Goal: Task Accomplishment & Management: Use online tool/utility

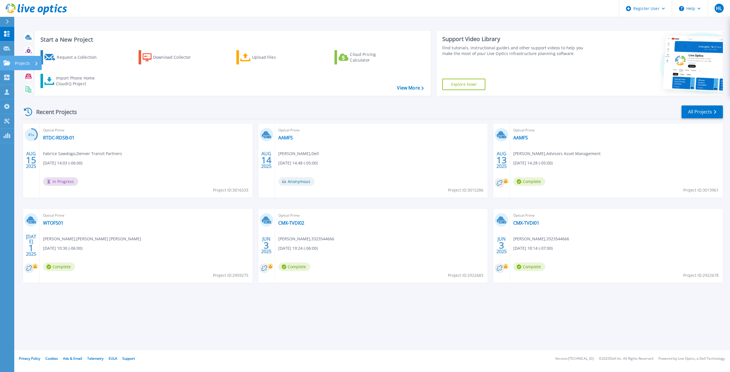
click at [11, 64] on link "Projects Projects" at bounding box center [7, 63] width 14 height 15
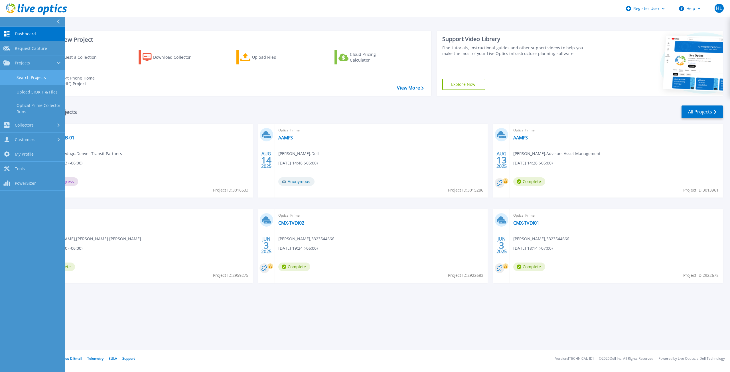
click at [31, 74] on link "Search Projects" at bounding box center [32, 77] width 65 height 15
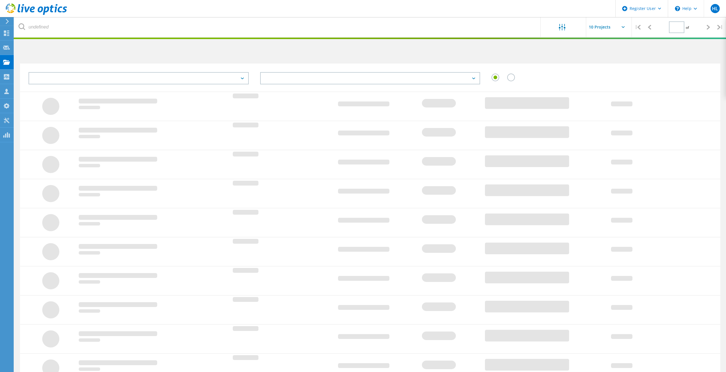
type input "1"
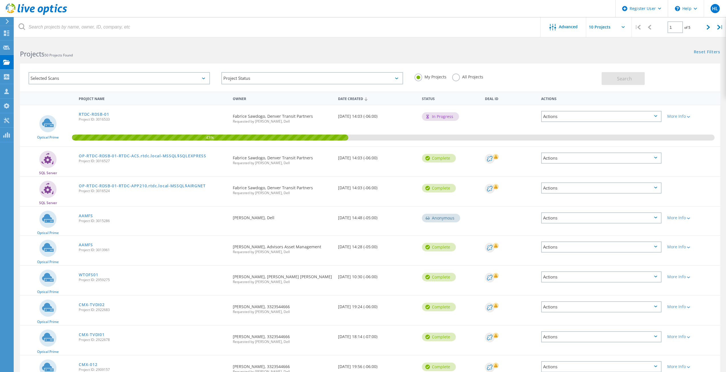
click at [285, 71] on div "Project Status In Progress Complete Published Anonymous Archived Error" at bounding box center [312, 78] width 193 height 24
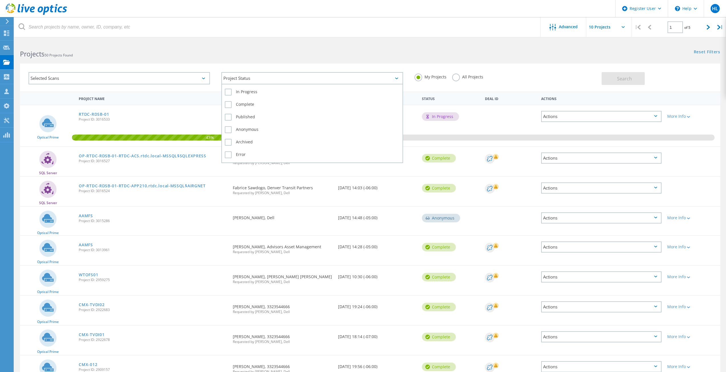
click at [286, 74] on div "Project Status" at bounding box center [311, 78] width 181 height 12
click at [285, 89] on label "In Progress" at bounding box center [312, 92] width 175 height 7
click at [0, 0] on input "In Progress" at bounding box center [0, 0] width 0 height 0
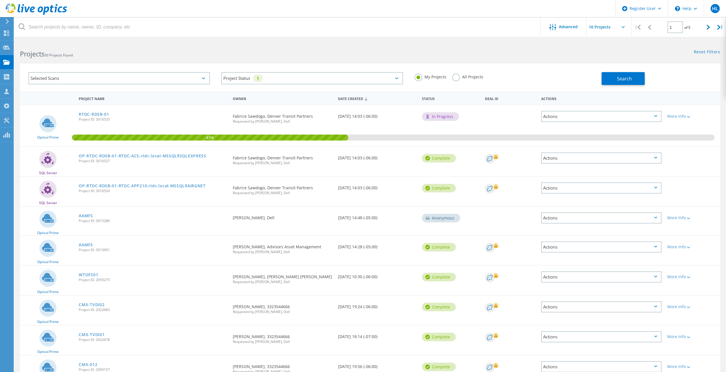
click at [197, 75] on div "Selected Scans" at bounding box center [119, 78] width 181 height 12
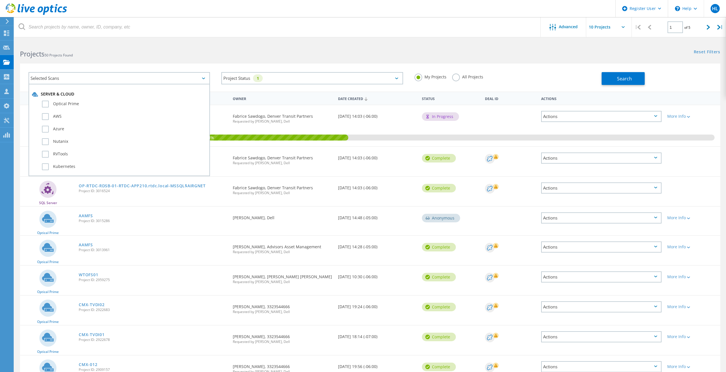
click at [502, 82] on div "My Projects All Projects" at bounding box center [505, 76] width 193 height 21
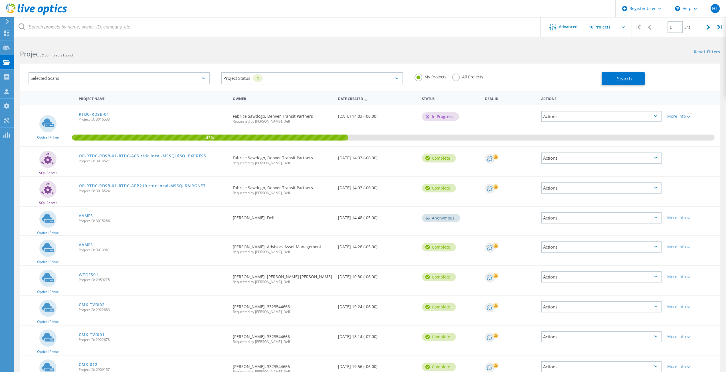
click at [472, 74] on label "All Projects" at bounding box center [467, 76] width 31 height 5
click at [0, 0] on input "All Projects" at bounding box center [0, 0] width 0 height 0
click at [557, 21] on div "Advanced" at bounding box center [564, 27] width 46 height 20
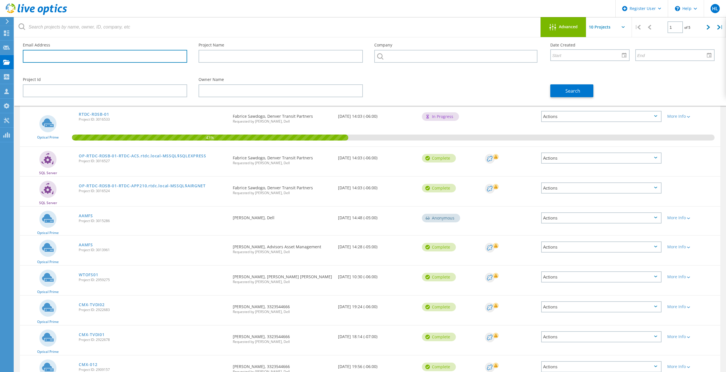
click at [42, 55] on input "text" at bounding box center [105, 56] width 164 height 13
paste input "[EMAIL_ADDRESS][PERSON_NAME][DOMAIN_NAME]"
drag, startPoint x: 42, startPoint y: 55, endPoint x: 5, endPoint y: 55, distance: 36.8
click at [5, 55] on div "Register User \n Help Explore Helpful Articles Contact Support HL Dell User [PE…" at bounding box center [363, 239] width 726 height 397
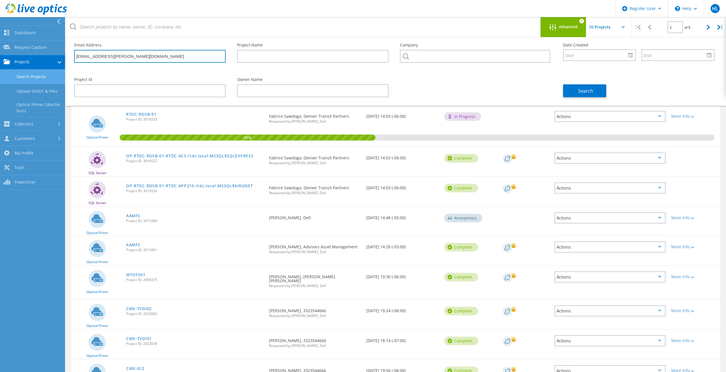
click at [94, 53] on input "[EMAIL_ADDRESS][PERSON_NAME][DOMAIN_NAME]" at bounding box center [150, 56] width 152 height 13
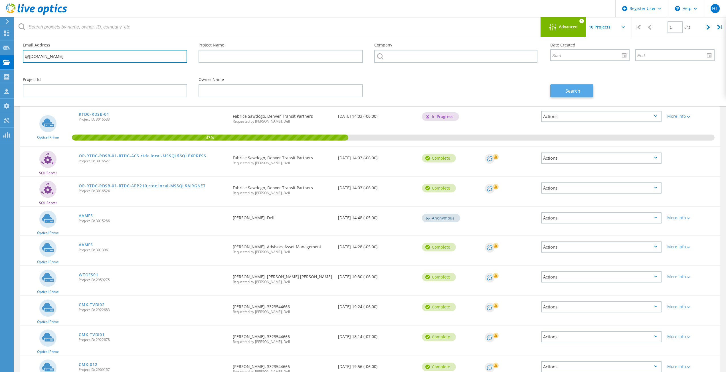
type input "@[DOMAIN_NAME]"
click at [560, 90] on button "Search" at bounding box center [571, 90] width 43 height 13
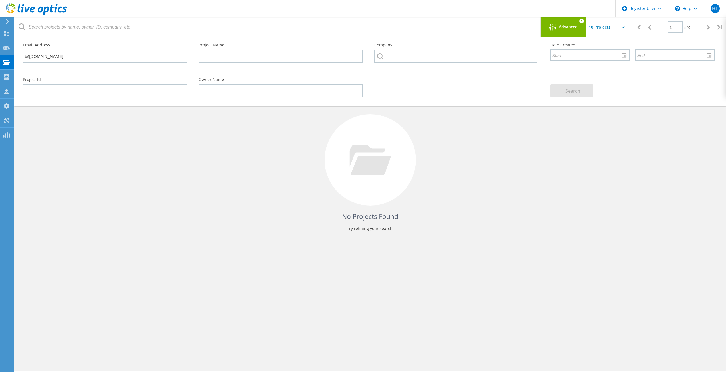
click at [573, 28] on span "Advanced" at bounding box center [568, 27] width 19 height 4
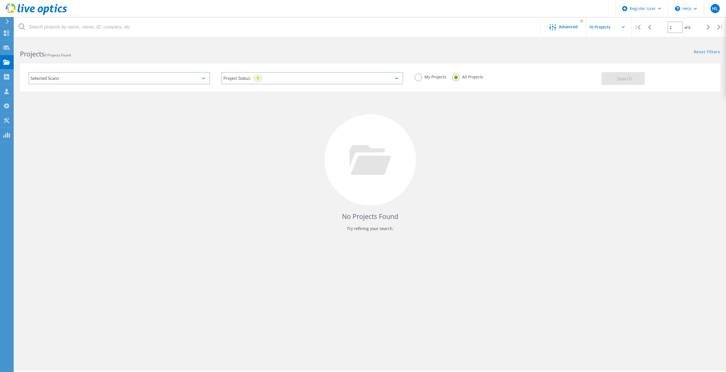
click at [553, 17] on header "Register User \n Help Explore Helpful Articles Contact Support HL Dell User [PE…" at bounding box center [363, 8] width 726 height 17
click at [556, 23] on div "Advanced 1" at bounding box center [564, 27] width 46 height 20
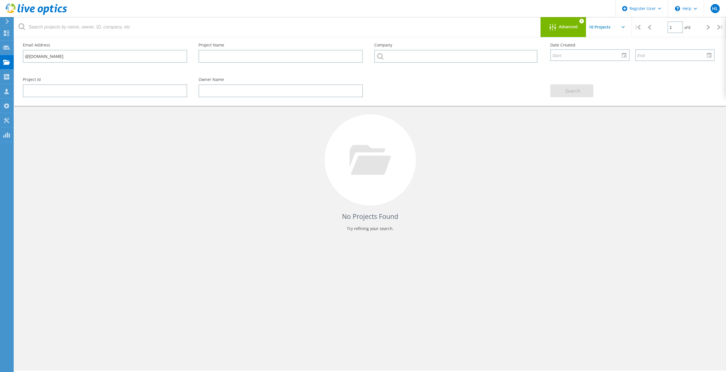
click at [396, 158] on div at bounding box center [370, 159] width 91 height 91
click at [568, 21] on div "Advanced 1" at bounding box center [564, 27] width 46 height 20
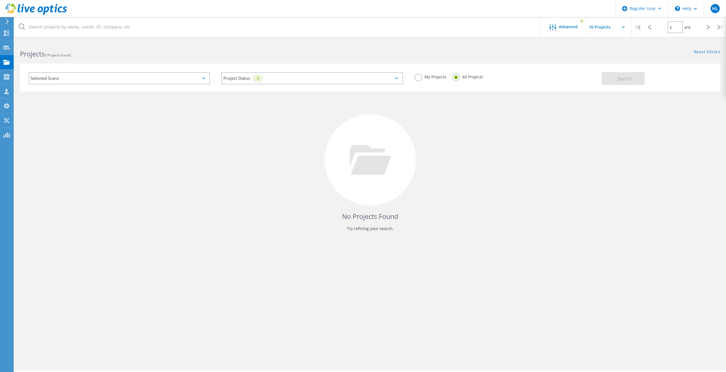
click at [161, 82] on div "Selected Scans" at bounding box center [119, 78] width 181 height 12
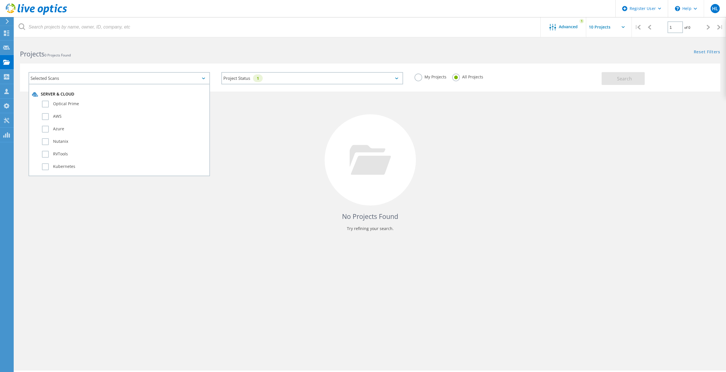
click at [113, 99] on div "Optical Prime" at bounding box center [119, 105] width 175 height 13
click at [102, 103] on label "Optical Prime" at bounding box center [124, 104] width 165 height 7
click at [0, 0] on input "Optical Prime" at bounding box center [0, 0] width 0 height 0
click at [228, 70] on div "Project Status 1 In Progress Complete Published Anonymous Archived Error" at bounding box center [312, 78] width 193 height 24
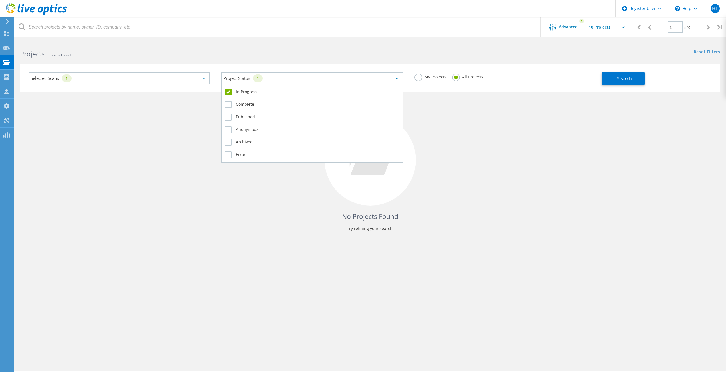
click at [234, 74] on div "Project Status 1" at bounding box center [311, 78] width 181 height 12
click at [240, 102] on label "Complete" at bounding box center [312, 104] width 175 height 7
click at [0, 0] on input "Complete" at bounding box center [0, 0] width 0 height 0
click at [235, 121] on div "Published" at bounding box center [312, 118] width 175 height 13
click at [233, 125] on div "Anonymous" at bounding box center [312, 131] width 175 height 13
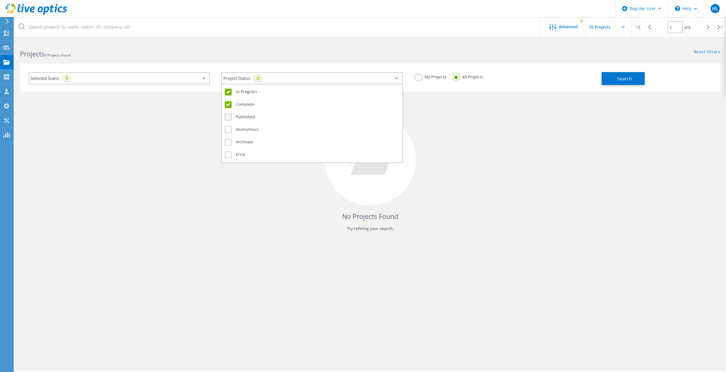
click at [230, 120] on label "Published" at bounding box center [312, 117] width 175 height 7
click at [0, 0] on input "Published" at bounding box center [0, 0] width 0 height 0
click at [224, 130] on div "In Progress Complete Published Anonymous Archived Error" at bounding box center [311, 123] width 181 height 79
click at [227, 132] on label "Anonymous" at bounding box center [312, 129] width 175 height 7
click at [0, 0] on input "Anonymous" at bounding box center [0, 0] width 0 height 0
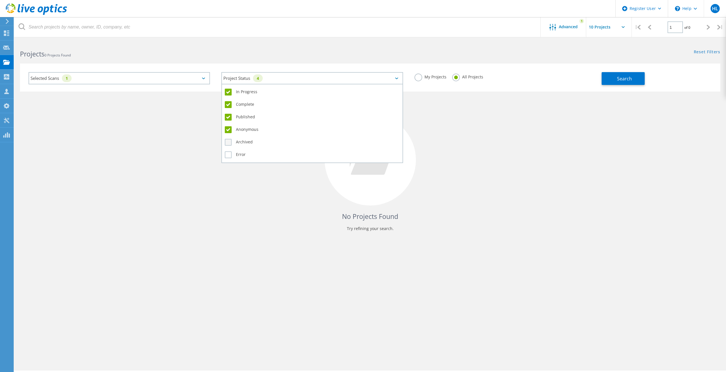
click at [226, 141] on label "Archived" at bounding box center [312, 142] width 175 height 7
click at [0, 0] on input "Archived" at bounding box center [0, 0] width 0 height 0
click at [229, 153] on label "Error" at bounding box center [312, 155] width 175 height 7
click at [0, 0] on input "Error" at bounding box center [0, 0] width 0 height 0
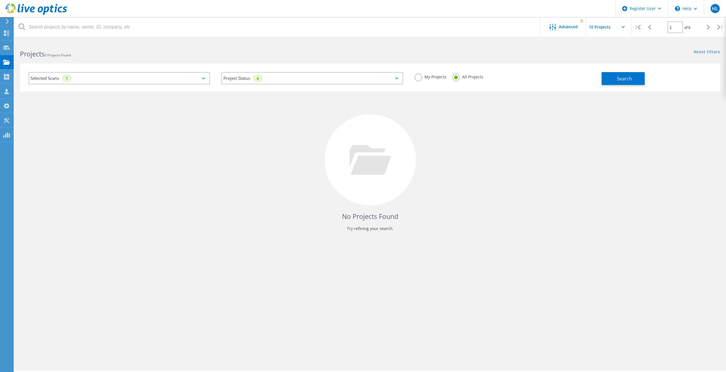
drag, startPoint x: 53, startPoint y: 39, endPoint x: 50, endPoint y: 33, distance: 7.0
click at [53, 39] on html "Register User \n Help Explore Helpful Articles Contact Support HL Dell User [PE…" at bounding box center [363, 194] width 726 height 388
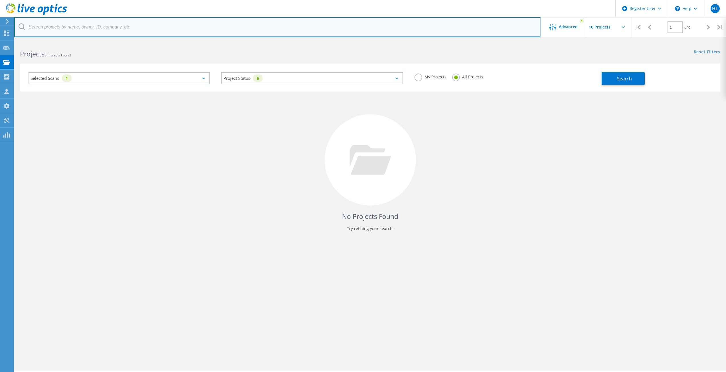
paste input "[EMAIL_ADDRESS][PERSON_NAME][DOMAIN_NAME]"
click at [47, 27] on input "[EMAIL_ADDRESS][PERSON_NAME][DOMAIN_NAME]" at bounding box center [277, 27] width 527 height 20
type input "@[DOMAIN_NAME]"
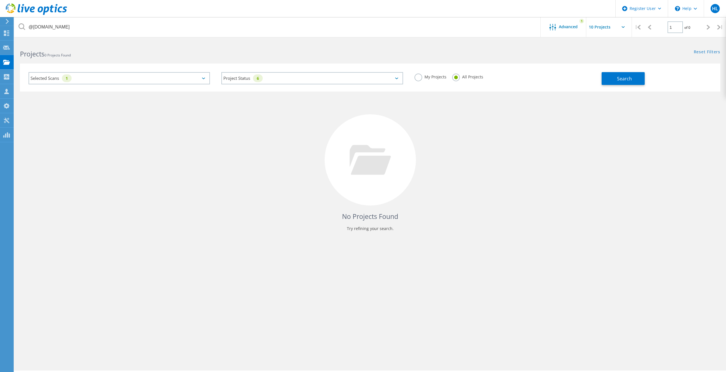
click at [565, 116] on div "No Projects Found Try refining your search." at bounding box center [370, 166] width 700 height 148
click at [604, 82] on button "Search" at bounding box center [623, 78] width 43 height 13
click at [566, 30] on div "Advanced" at bounding box center [564, 27] width 46 height 7
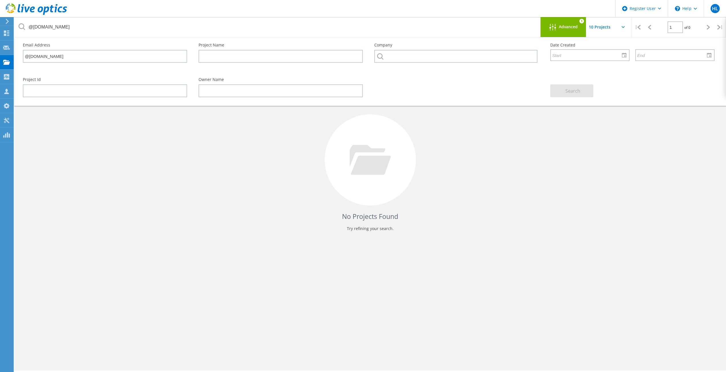
click at [162, 49] on div "Email Address @[DOMAIN_NAME]" at bounding box center [105, 52] width 176 height 31
click at [168, 54] on input "@[DOMAIN_NAME]" at bounding box center [105, 56] width 164 height 13
drag, startPoint x: 168, startPoint y: 54, endPoint x: 424, endPoint y: 117, distance: 263.8
click at [413, 110] on div "No Projects Found Try refining your search." at bounding box center [370, 166] width 700 height 148
click at [551, 32] on div "Advanced 1" at bounding box center [564, 27] width 46 height 20
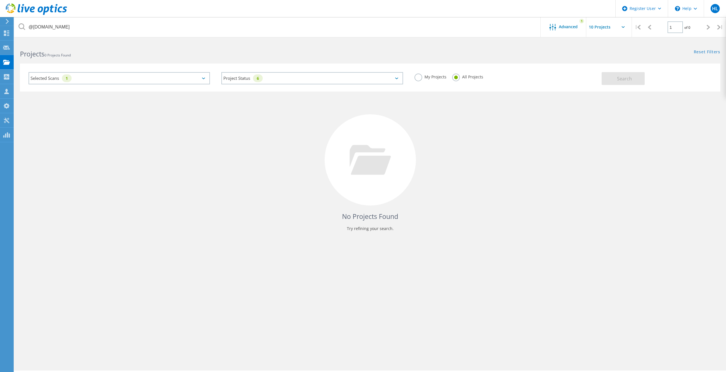
click at [261, 87] on div "Project Status 6 In Progress Complete Published Anonymous Archived Error" at bounding box center [312, 78] width 193 height 24
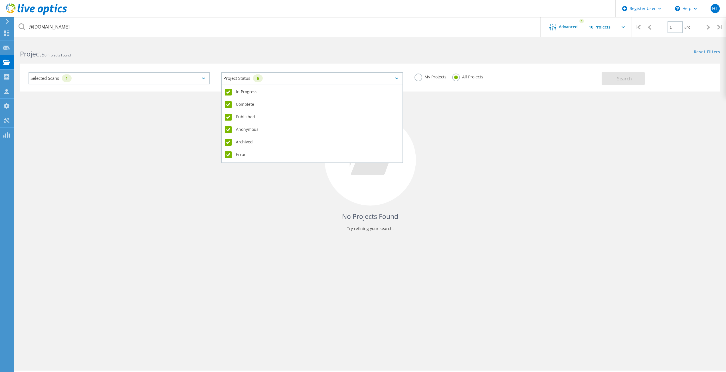
click at [257, 83] on div "Project Status 6" at bounding box center [311, 78] width 181 height 12
click at [225, 75] on div "Project Status 6" at bounding box center [311, 78] width 181 height 12
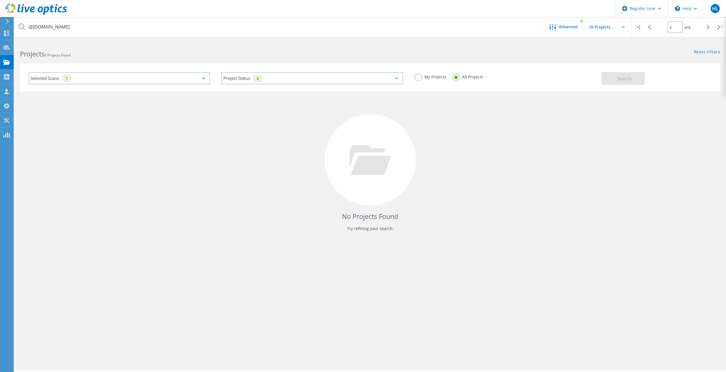
click at [608, 32] on input "text" at bounding box center [614, 27] width 57 height 20
click at [577, 29] on span "Advanced" at bounding box center [568, 27] width 19 height 4
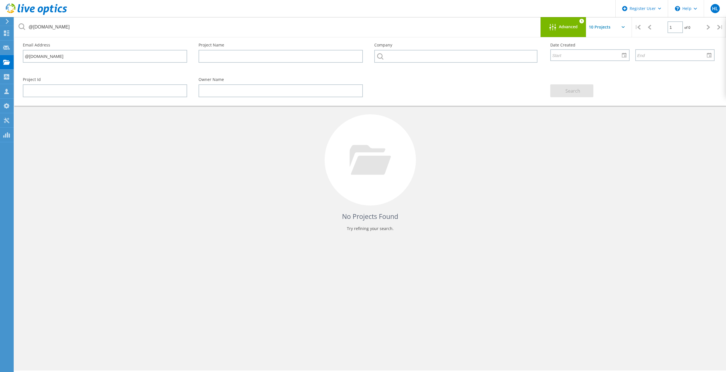
click at [575, 30] on div "Advanced" at bounding box center [564, 27] width 46 height 7
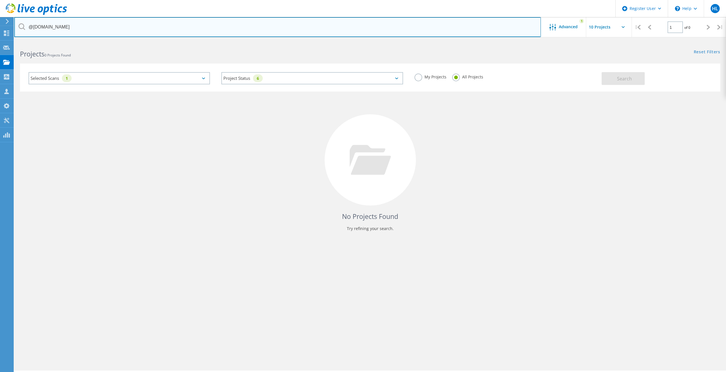
click at [68, 29] on input "@[DOMAIN_NAME]" at bounding box center [277, 27] width 527 height 20
